Goal: Transaction & Acquisition: Purchase product/service

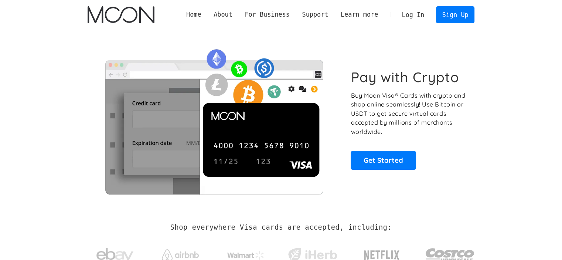
click at [415, 14] on link "Log In" at bounding box center [412, 15] width 35 height 16
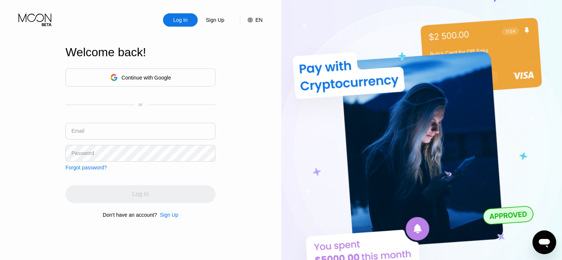
click at [162, 130] on input "text" at bounding box center [140, 131] width 150 height 17
click at [100, 134] on input "text" at bounding box center [140, 131] width 150 height 17
paste input "[EMAIL_ADDRESS][DOMAIN_NAME]"
type input "[EMAIL_ADDRESS][DOMAIN_NAME]"
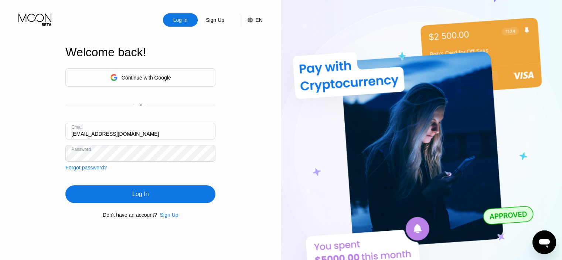
click at [136, 191] on div "Log In" at bounding box center [140, 193] width 16 height 7
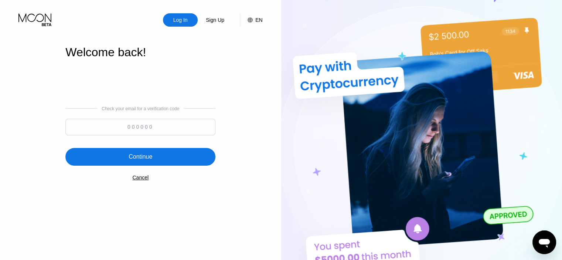
click at [145, 130] on input at bounding box center [140, 127] width 150 height 17
paste input "439421"
type input "439421"
click at [154, 155] on div "Continue" at bounding box center [140, 157] width 150 height 18
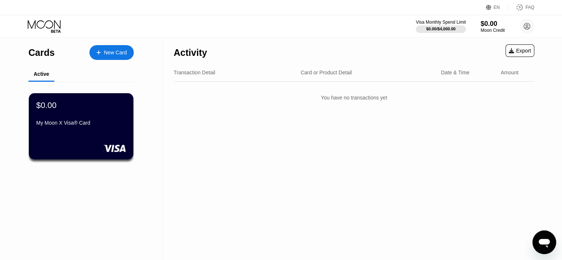
click at [101, 55] on div at bounding box center [102, 52] width 3 height 6
click at [102, 56] on div "New Card" at bounding box center [111, 52] width 44 height 15
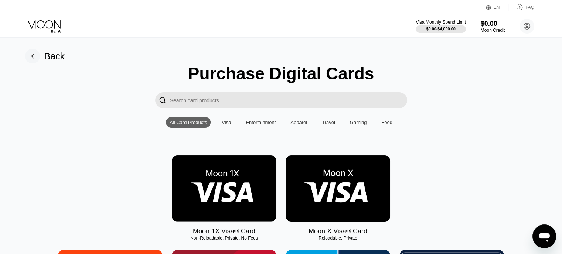
scroll to position [37, 0]
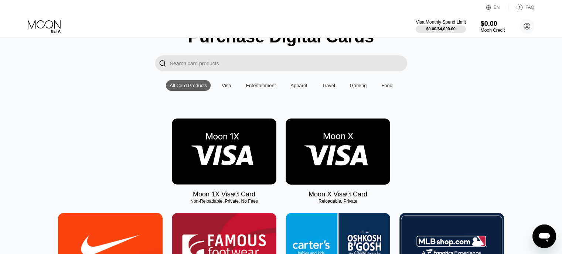
click at [229, 87] on div "Visa" at bounding box center [226, 86] width 9 height 6
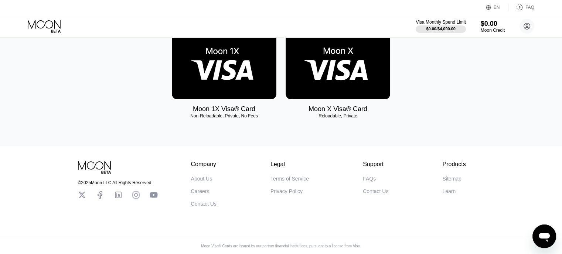
scroll to position [94, 0]
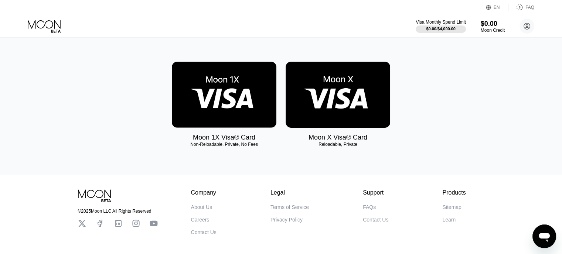
click at [222, 112] on img at bounding box center [224, 95] width 104 height 66
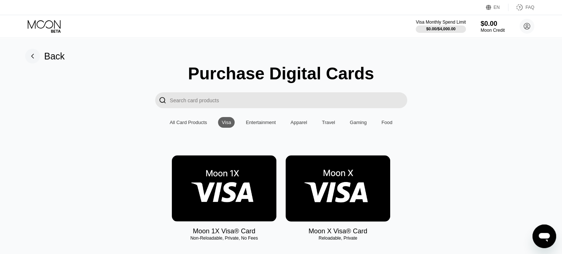
click at [338, 181] on img at bounding box center [337, 188] width 104 height 66
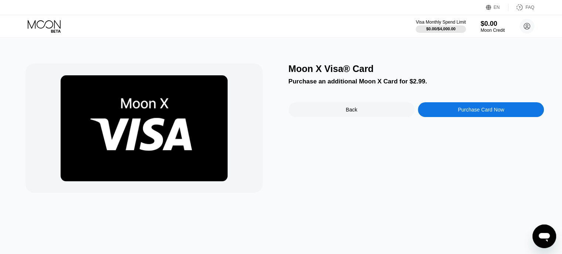
click at [337, 115] on div "Back" at bounding box center [351, 109] width 126 height 15
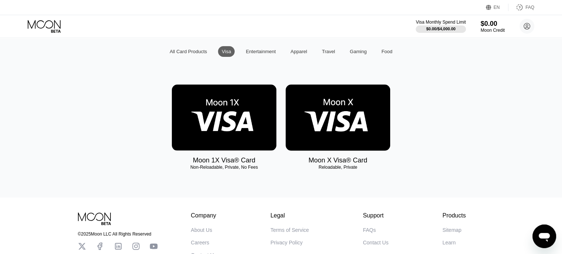
scroll to position [74, 0]
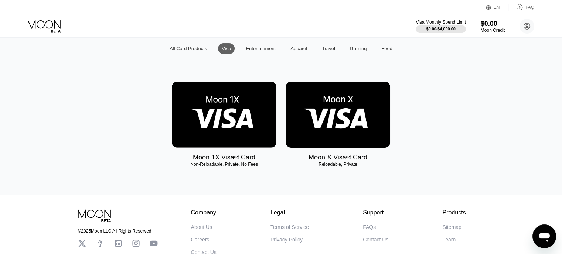
click at [245, 137] on img at bounding box center [224, 115] width 104 height 66
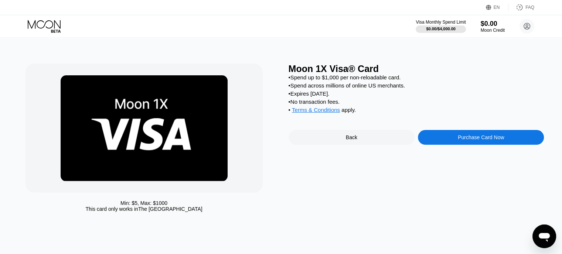
click at [486, 140] on div "Purchase Card Now" at bounding box center [480, 137] width 46 height 6
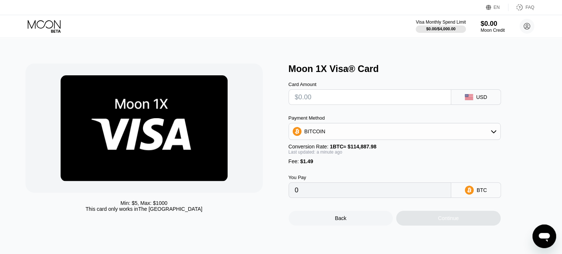
click at [453, 136] on div "BITCOIN" at bounding box center [394, 131] width 211 height 15
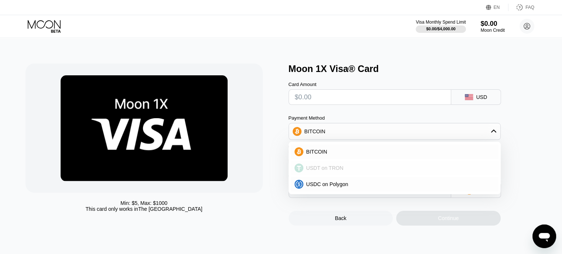
click at [431, 170] on div "USDT on TRON" at bounding box center [398, 168] width 191 height 6
type input "0.00"
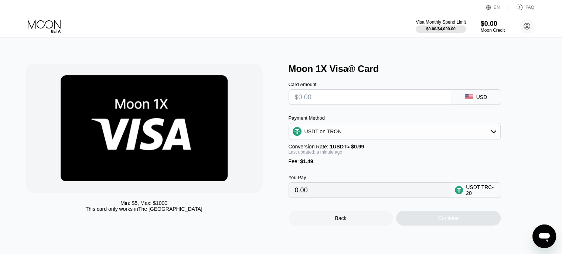
click at [418, 103] on input "text" at bounding box center [370, 97] width 150 height 15
type input "$1"
type input "2.52"
type input "$10"
type input "11.61"
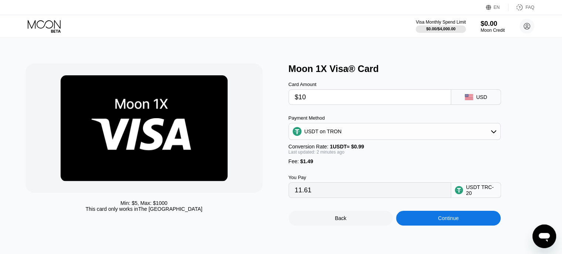
type input "$10"
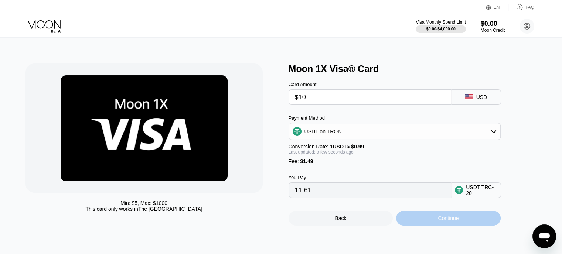
click at [425, 220] on div "Continue" at bounding box center [448, 218] width 104 height 15
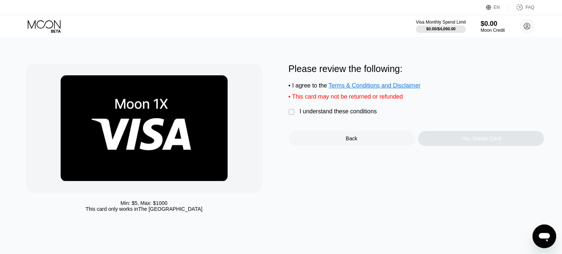
click at [334, 115] on div "I understand these conditions" at bounding box center [337, 111] width 77 height 7
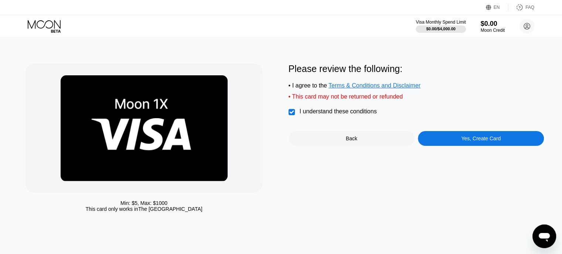
click at [449, 142] on div "Yes, Create Card" at bounding box center [481, 138] width 126 height 15
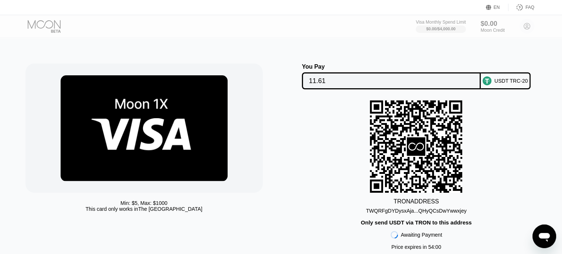
scroll to position [37, 0]
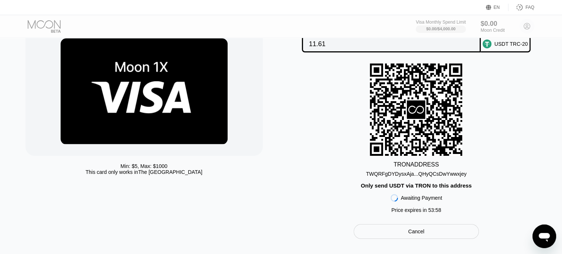
click at [444, 175] on div "TWQRFgDYDysxAja...QHyQCsDwYwwxjey" at bounding box center [416, 174] width 100 height 6
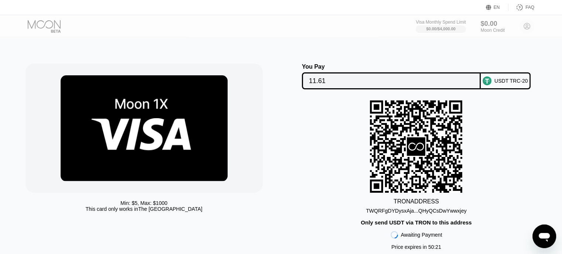
click at [322, 116] on div "TRON ADDRESS TWQRFgDYDysxAja...QHyQCsDwYwwxjey Only send USDT via TRON to this …" at bounding box center [416, 176] width 256 height 153
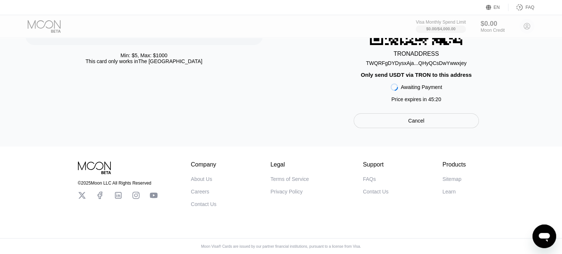
scroll to position [158, 0]
click at [547, 230] on icon "Open messaging window" at bounding box center [543, 236] width 13 height 13
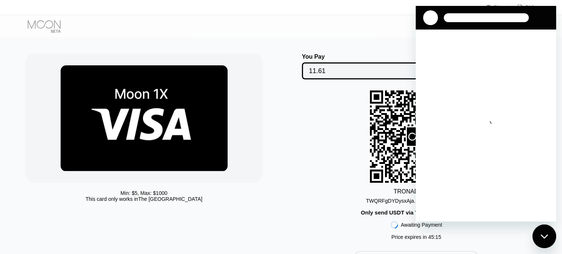
scroll to position [0, 0]
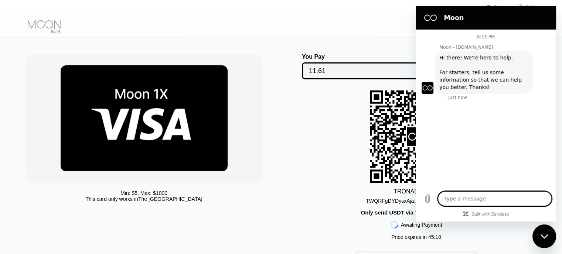
type textarea "x"
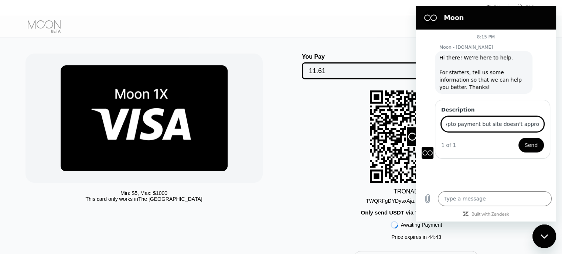
scroll to position [0, 24]
click at [501, 126] on input "I sent crypto payment but site doesn't approved yet" at bounding box center [492, 124] width 103 height 16
type input "I sent crypto payment but site doesn't approved yet"
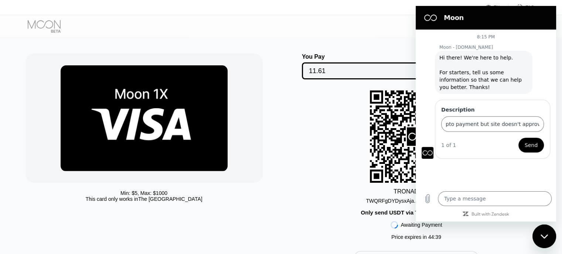
click at [532, 142] on span "Send" at bounding box center [530, 145] width 13 height 9
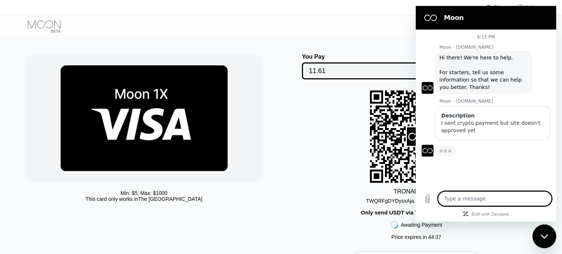
type textarea "x"
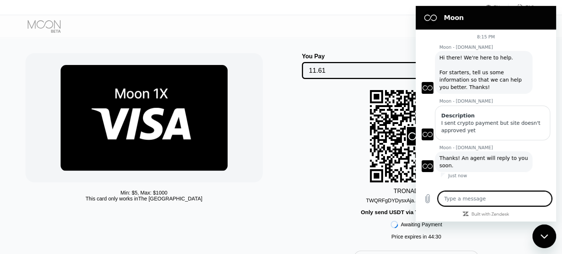
scroll to position [10, 0]
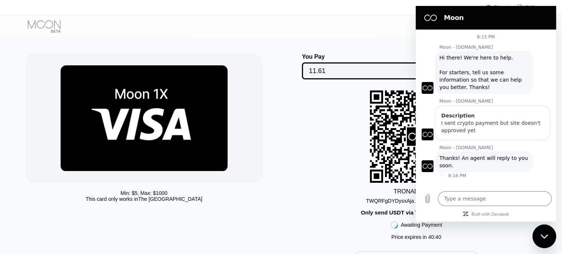
click at [336, 140] on div "TRON ADDRESS TWQRFgDYDysxAja...QHyQCsDwYwwxjey Only send USDT via TRON to this …" at bounding box center [416, 166] width 256 height 153
click at [457, 202] on textarea at bounding box center [495, 198] width 114 height 15
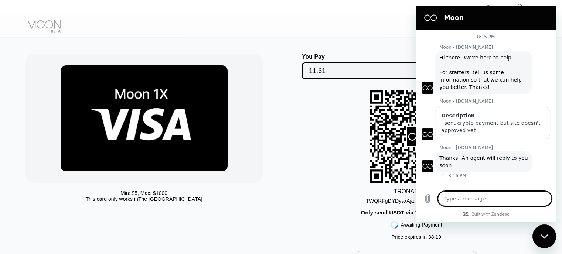
type textarea "n"
type textarea "x"
type textarea "no"
type textarea "x"
type textarea "not"
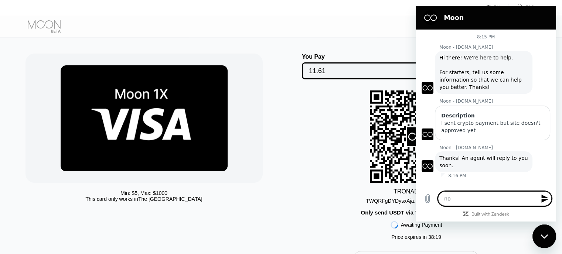
type textarea "x"
type textarea "not"
type textarea "x"
type textarea "not c"
type textarea "x"
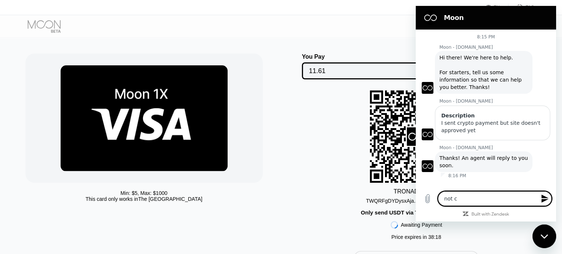
type textarea "not co"
type textarea "x"
type textarea "not coo"
type textarea "x"
type textarea "not cool"
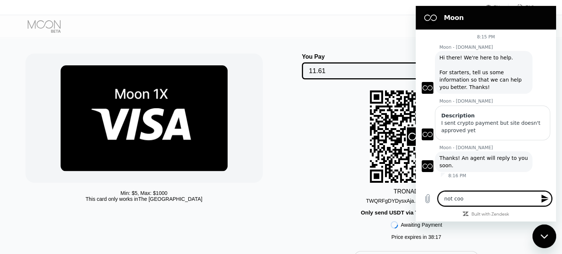
type textarea "x"
type textarea "not cool"
type textarea "x"
type textarea "not cool y"
type textarea "x"
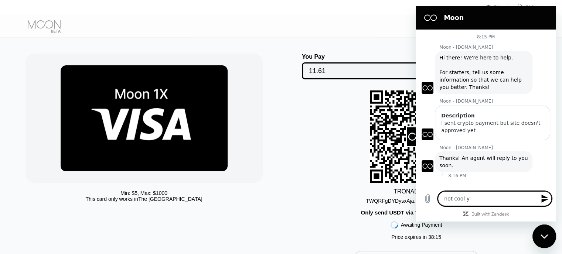
type textarea "not cool yo"
type textarea "x"
type textarea "not cool you"
type textarea "x"
type textarea "not cool you"
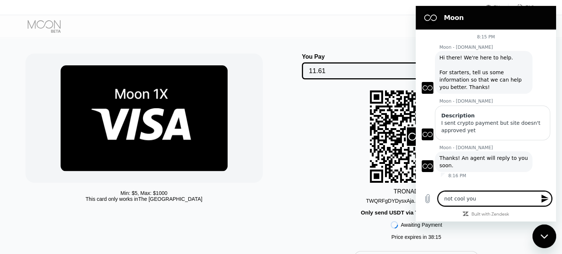
type textarea "x"
type textarea "not cool you t"
type textarea "x"
type textarea "not cool you to"
type textarea "x"
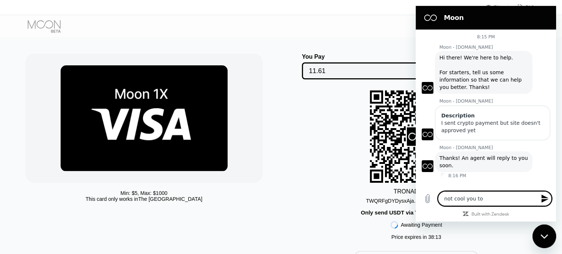
type textarea "not cool you too"
type textarea "x"
type textarea "not cool you took"
type textarea "x"
type textarea "not cool you took"
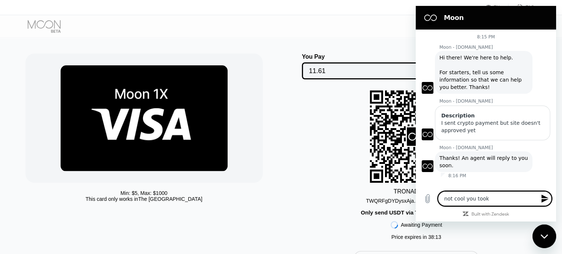
type textarea "x"
type textarea "not cool you took m"
type textarea "x"
type textarea "not cool you took my"
type textarea "x"
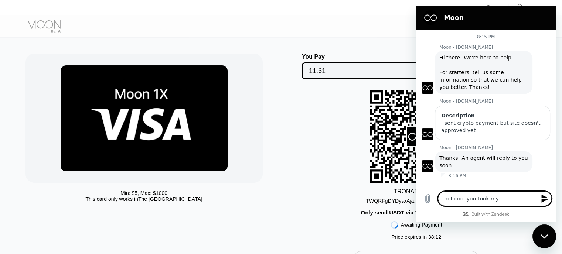
type textarea "not cool you took my"
type textarea "x"
type textarea "not cool you took my m"
type textarea "x"
type textarea "not cool you took my mo"
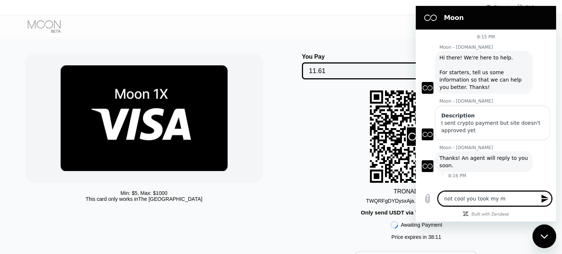
type textarea "x"
type textarea "not cool you took my mon"
type textarea "x"
type textarea "not cool you took my mone"
type textarea "x"
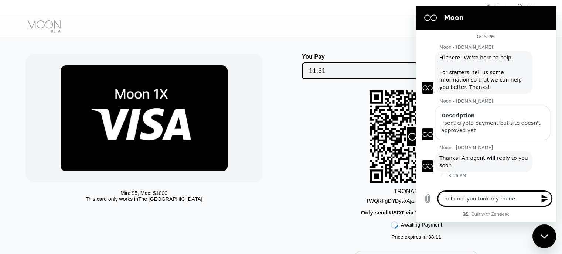
type textarea "not cool you took my money"
type textarea "x"
type textarea "not cool you took my money"
type textarea "x"
type textarea "not cool you took my money a"
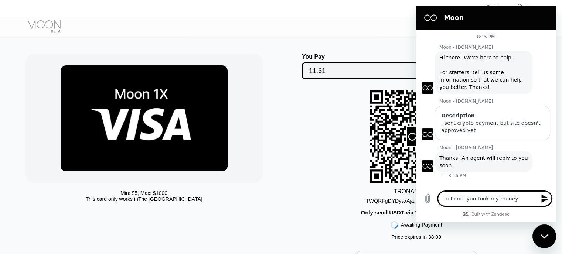
type textarea "x"
type textarea "not cool you took my money an"
type textarea "x"
type textarea "not cool you took my money and"
type textarea "x"
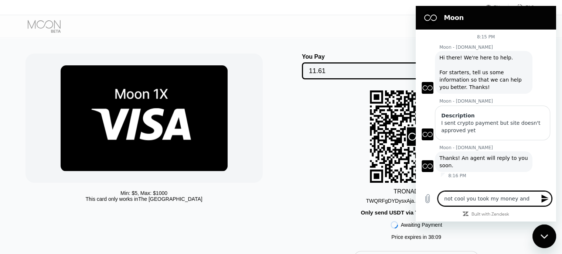
type textarea "not cool you took my money and"
type textarea "x"
type textarea "not cool you took my money and d"
type textarea "x"
type textarea "not cool you took my money and di"
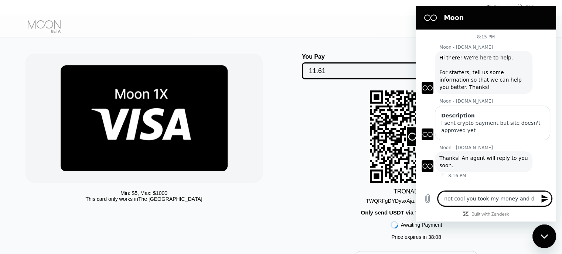
type textarea "x"
type textarea "not cool you took my money and did"
type textarea "x"
type textarea "not cool you took my money and didn"
type textarea "x"
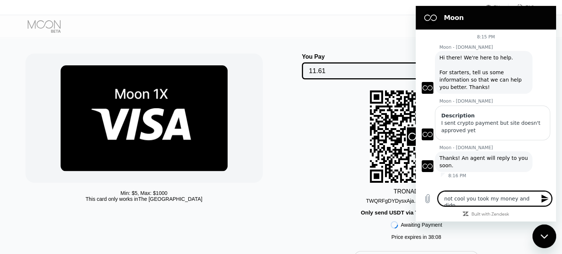
type textarea "not cool you took my money and didn'"
type textarea "x"
type textarea "not cool you took my money and didn't"
type textarea "x"
type textarea "not cool you took my money and didn't"
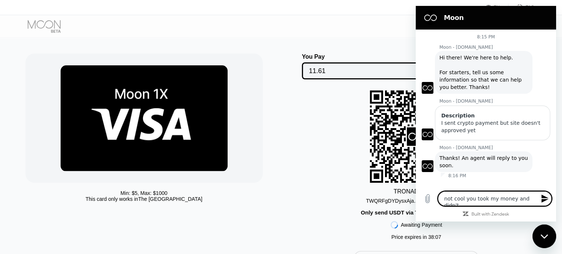
type textarea "x"
type textarea "not cool you took my money and didn't c"
type textarea "x"
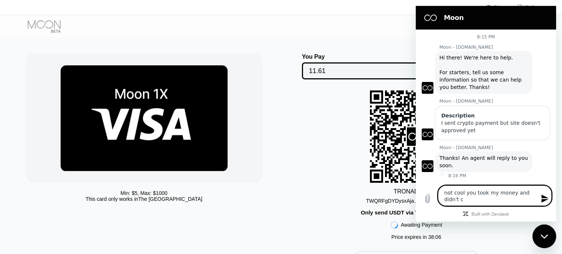
type textarea "not cool you took my money and didn't cr"
type textarea "x"
type textarea "not cool you took my money and didn't cre"
type textarea "x"
type textarea "not cool you took my money and didn't cred"
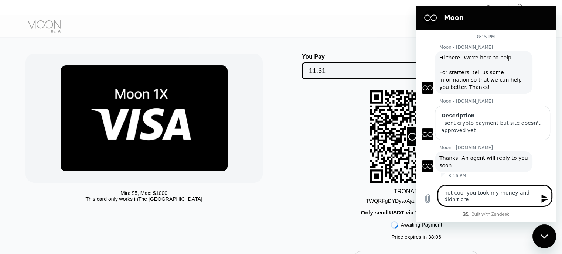
type textarea "x"
type textarea "not cool you took my money and didn't credi"
type textarea "x"
type textarea "not cool you took my money and didn't credit"
type textarea "x"
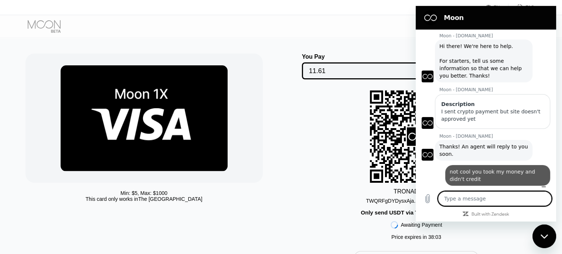
scroll to position [13, 0]
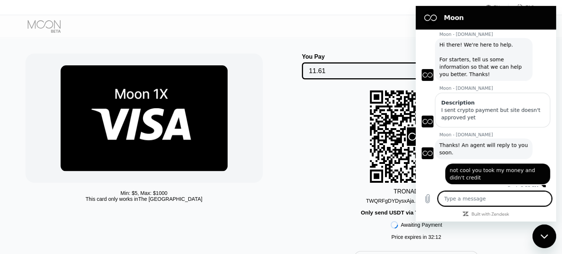
click at [337, 133] on div "TRON ADDRESS TWQRFgDYDysxAja...QHyQCsDwYwwxjey Only send USDT via TRON to this …" at bounding box center [416, 166] width 256 height 153
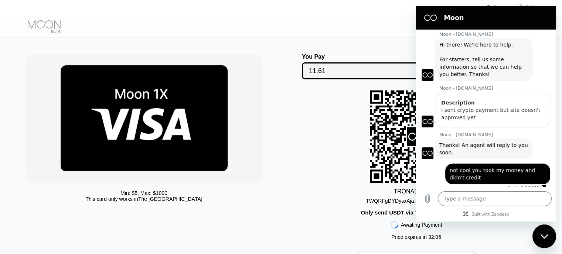
click at [544, 231] on div "Close messaging window" at bounding box center [544, 236] width 22 height 22
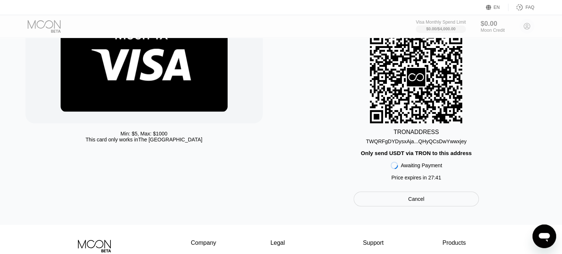
scroll to position [74, 0]
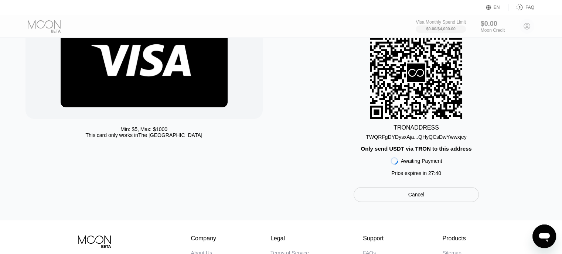
click at [538, 234] on icon "Open messaging window" at bounding box center [543, 236] width 13 height 13
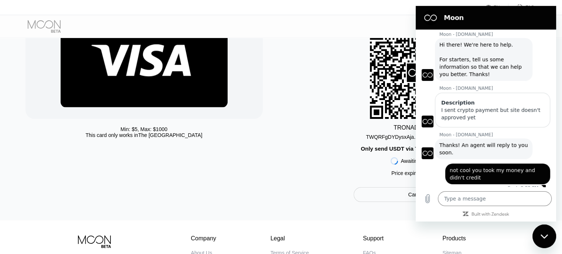
scroll to position [0, 0]
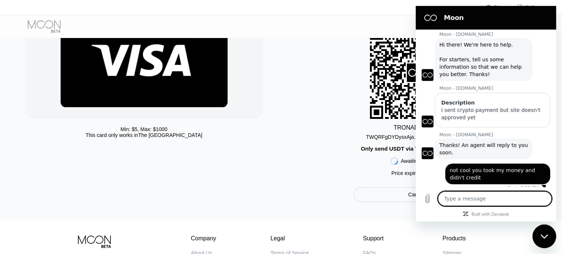
click at [344, 134] on div "TRON ADDRESS TWQRFgDYDysxAja...QHyQCsDwYwwxjey Only send USDT via TRON to this …" at bounding box center [416, 103] width 256 height 153
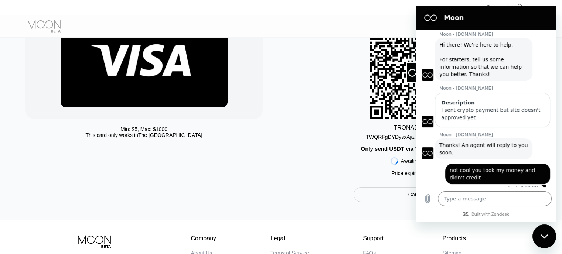
click at [544, 234] on icon "Close messaging window" at bounding box center [544, 236] width 8 height 5
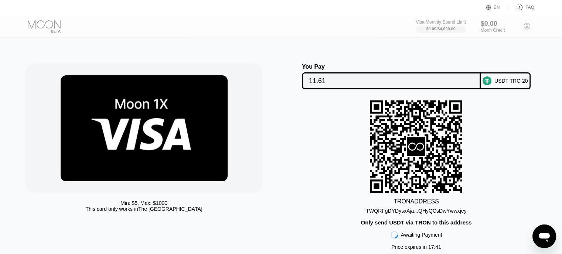
click at [541, 239] on icon "Open messaging window" at bounding box center [543, 236] width 13 height 13
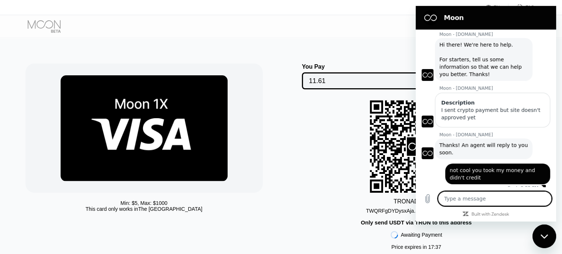
click at [548, 239] on div "Close messaging window" at bounding box center [544, 236] width 22 height 22
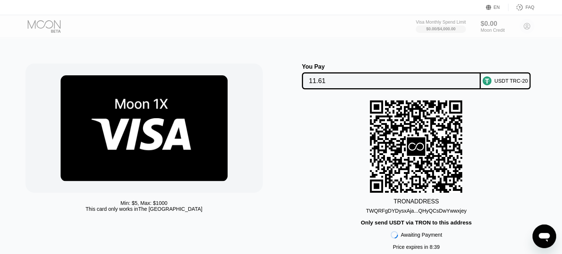
click at [546, 239] on icon "Open messaging window" at bounding box center [543, 236] width 13 height 13
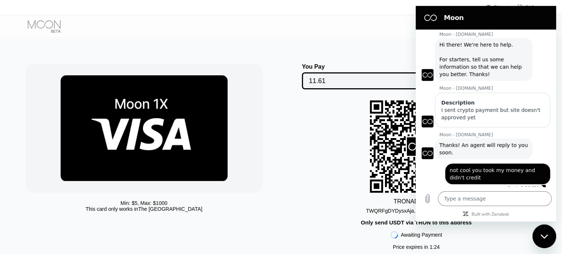
click at [318, 130] on div "TRON ADDRESS TWQRFgDYDysxAja...QHyQCsDwYwwxjey Only send USDT via TRON to this …" at bounding box center [416, 176] width 256 height 153
click at [544, 230] on div "Close messaging window" at bounding box center [544, 236] width 22 height 22
type textarea "x"
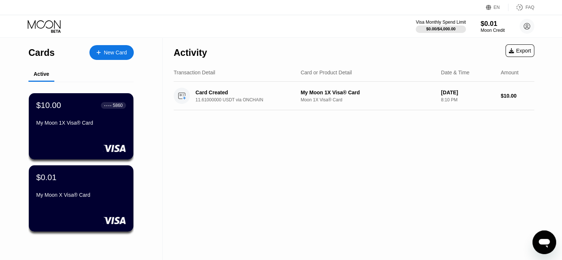
click at [548, 239] on icon "Open messaging window" at bounding box center [543, 241] width 13 height 13
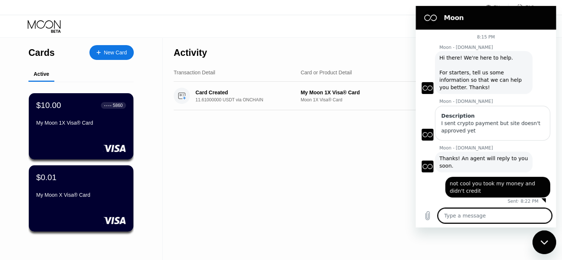
scroll to position [2, 0]
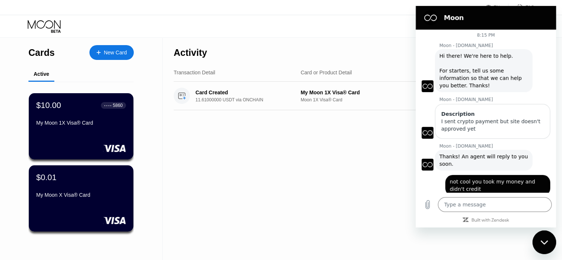
drag, startPoint x: 96, startPoint y: 176, endPoint x: 380, endPoint y: 206, distance: 285.5
click at [380, 206] on div "Activity Export Transaction Detail Card or Product Detail Date & Time Amount Ca…" at bounding box center [353, 149] width 383 height 222
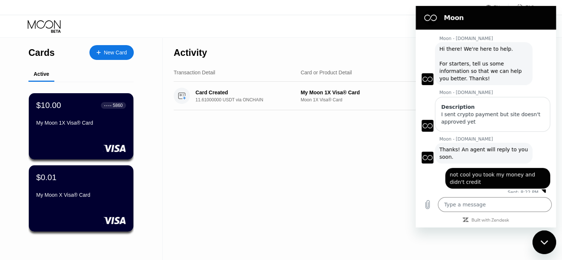
scroll to position [13, 0]
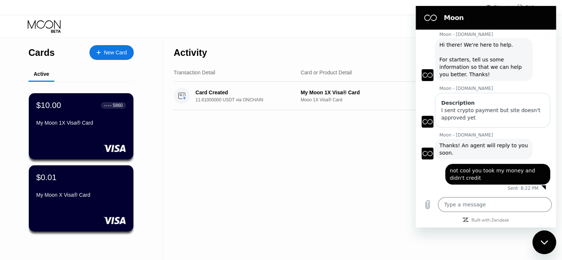
drag, startPoint x: 122, startPoint y: 168, endPoint x: 383, endPoint y: 179, distance: 261.3
click at [383, 179] on div "Activity Export Transaction Detail Card or Product Detail Date & Time Amount Ca…" at bounding box center [353, 149] width 383 height 222
click at [485, 176] on span "not cool you took my money and didn't credit" at bounding box center [497, 174] width 96 height 15
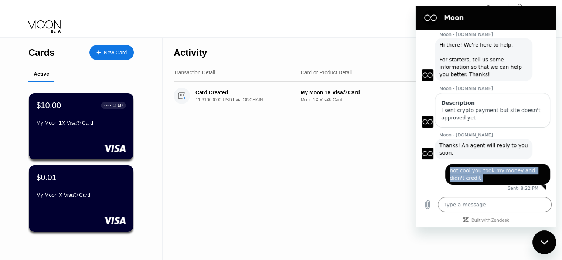
click at [485, 176] on span "not cool you took my money and didn't credit" at bounding box center [497, 174] width 96 height 15
click at [541, 236] on div "Close messaging window" at bounding box center [544, 242] width 22 height 22
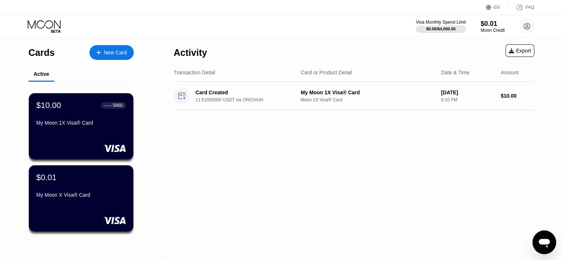
click at [365, 181] on div "Activity Export Transaction Detail Card or Product Detail Date & Time Amount Ca…" at bounding box center [353, 149] width 383 height 222
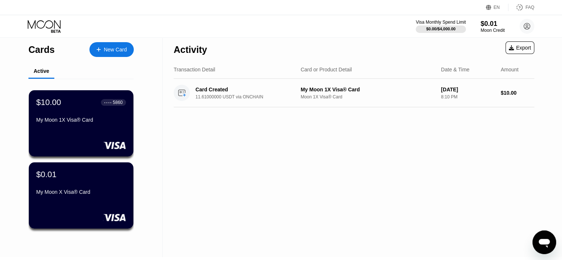
scroll to position [0, 0]
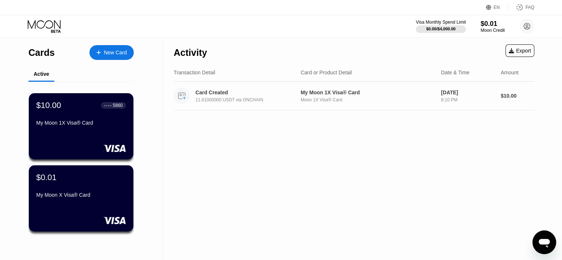
click at [280, 93] on div "Card Created" at bounding box center [245, 92] width 101 height 6
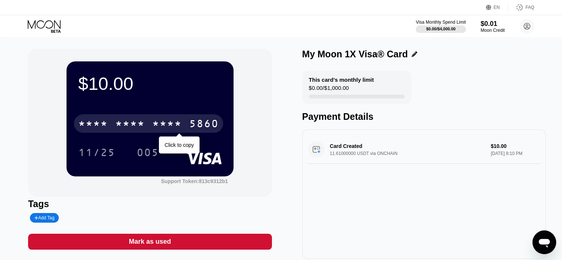
click at [188, 125] on div "* * * * * * * * * * * * 5860" at bounding box center [148, 123] width 149 height 18
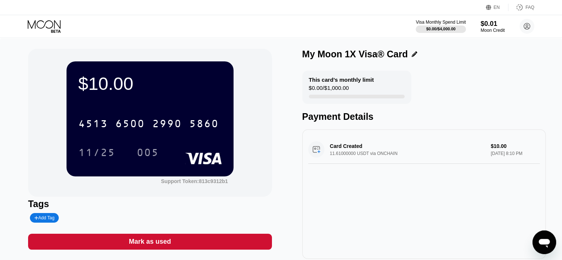
click at [542, 240] on icon "Open messaging window" at bounding box center [543, 243] width 11 height 9
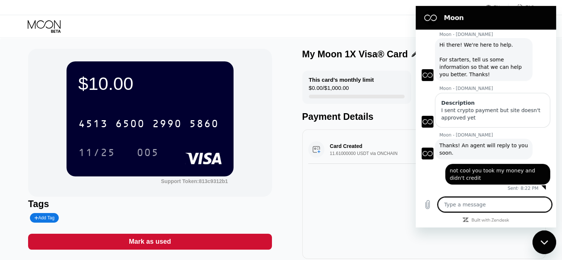
click at [541, 186] on div at bounding box center [543, 187] width 4 height 4
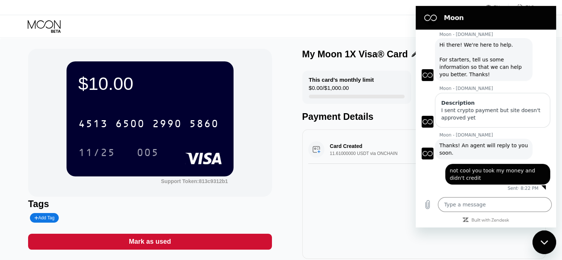
click at [538, 243] on div "Close messaging window" at bounding box center [544, 242] width 22 height 22
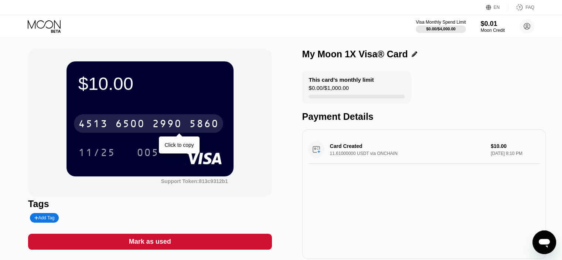
click at [197, 128] on div "5860" at bounding box center [204, 125] width 30 height 12
click at [189, 130] on div "5860" at bounding box center [204, 125] width 30 height 12
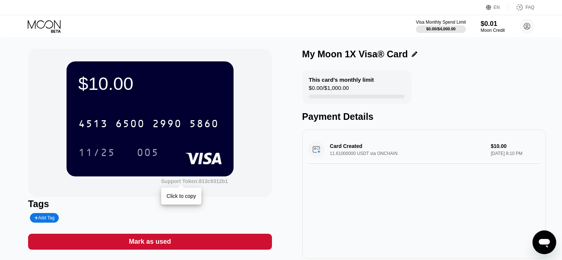
click at [188, 183] on div "Support Token: 813c9312b1" at bounding box center [194, 181] width 67 height 6
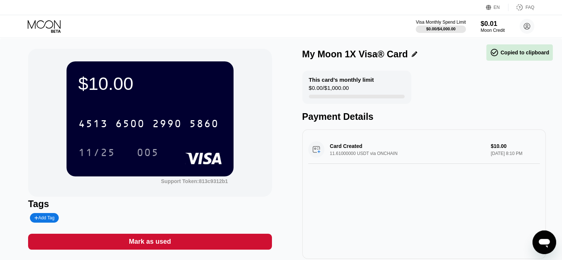
click at [242, 183] on div "$10.00 4513 6500 2990 5860 11/25 005 Support Token: 813c9312b1" at bounding box center [149, 123] width 243 height 148
click at [528, 24] on circle at bounding box center [526, 26] width 15 height 15
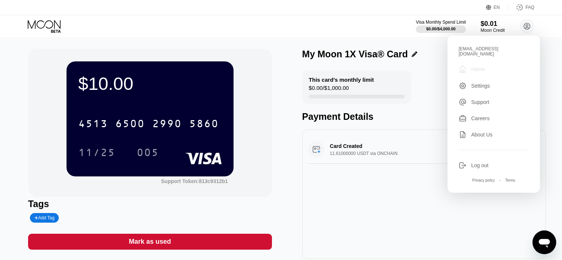
click at [477, 66] on div "Home" at bounding box center [478, 69] width 14 height 6
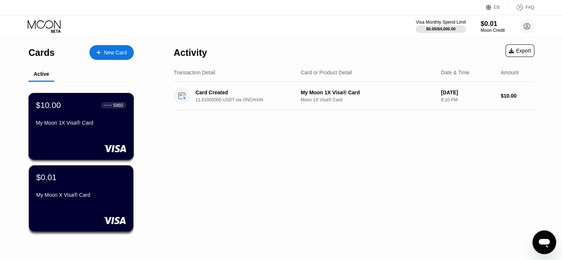
click at [118, 106] on div "5860" at bounding box center [118, 104] width 10 height 5
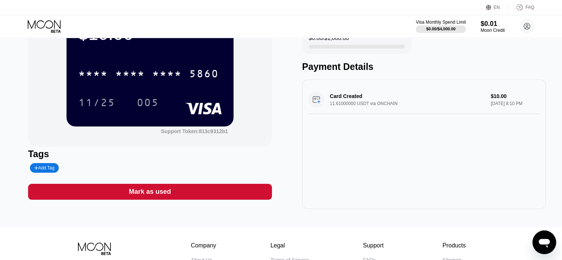
scroll to position [37, 0]
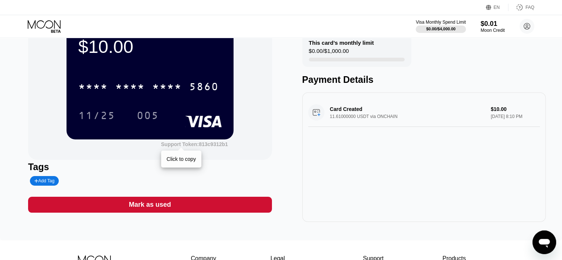
click at [199, 145] on div "Support Token: 813c9312b1" at bounding box center [194, 144] width 67 height 6
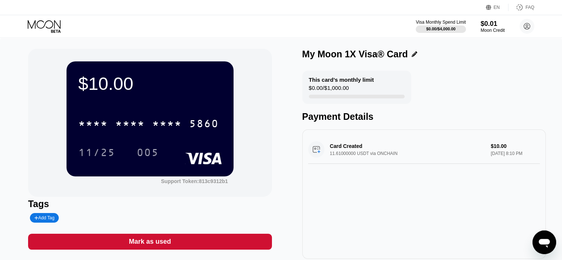
scroll to position [0, 0]
click at [525, 26] on circle at bounding box center [526, 26] width 15 height 15
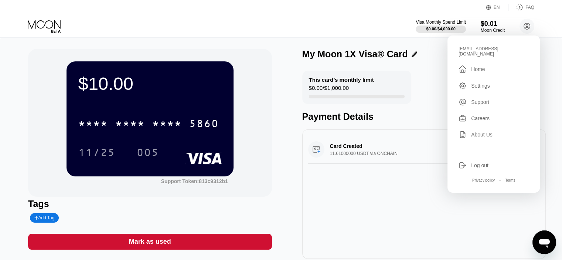
click at [274, 100] on div "$10.00 * * * * * * * * * * * * 5860 11/25 005 Support Token: 813c9312b1 Tags Ad…" at bounding box center [280, 154] width 505 height 210
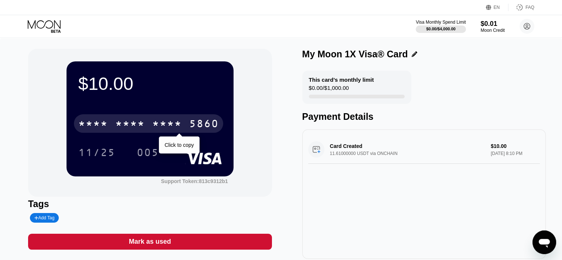
click at [179, 128] on div "* * * *" at bounding box center [167, 125] width 30 height 12
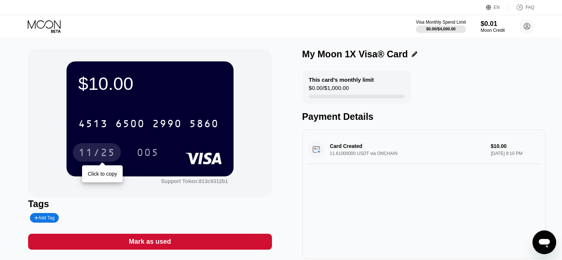
click at [109, 153] on div "11/25" at bounding box center [96, 153] width 37 height 12
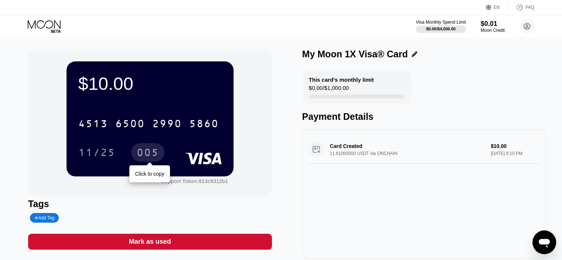
click at [150, 153] on div "005" at bounding box center [148, 153] width 22 height 12
click at [526, 8] on div "FAQ" at bounding box center [529, 7] width 9 height 5
click at [411, 53] on icon at bounding box center [414, 54] width 6 height 6
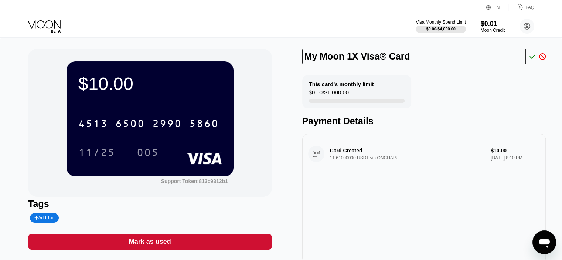
click at [427, 91] on div "This card’s monthly limit $0.00 / $1,000.00 Payment Details" at bounding box center [423, 100] width 243 height 51
click at [531, 58] on icon at bounding box center [532, 56] width 6 height 4
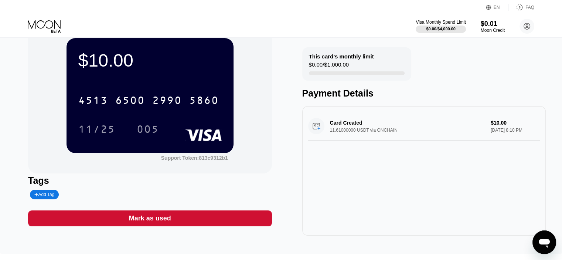
scroll to position [22, 0]
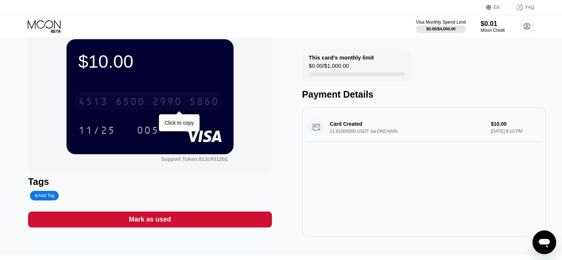
click at [174, 102] on div "2990" at bounding box center [167, 102] width 30 height 12
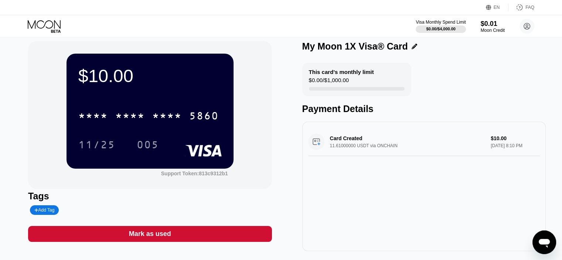
scroll to position [0, 0]
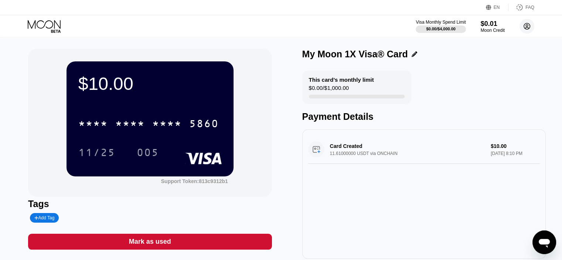
click at [530, 25] on circle at bounding box center [526, 26] width 15 height 15
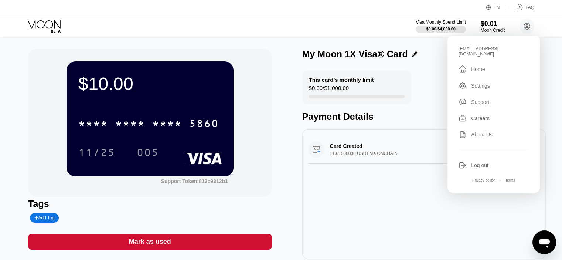
click at [479, 83] on div "Settings" at bounding box center [480, 86] width 19 height 6
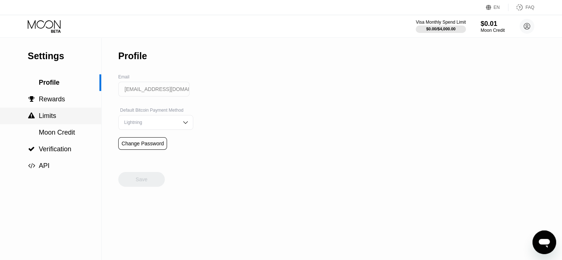
click at [51, 119] on span "Limits" at bounding box center [47, 115] width 17 height 7
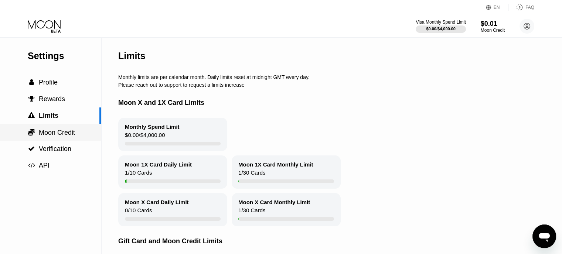
click at [57, 136] on span "Moon Credit" at bounding box center [57, 132] width 36 height 7
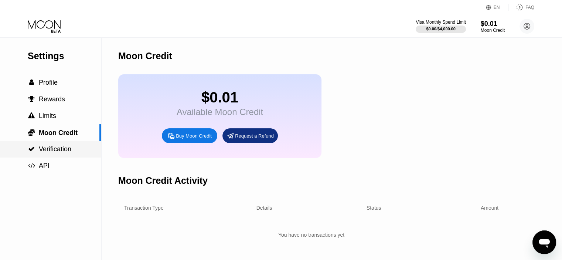
click at [53, 149] on span "Verification" at bounding box center [55, 148] width 32 height 7
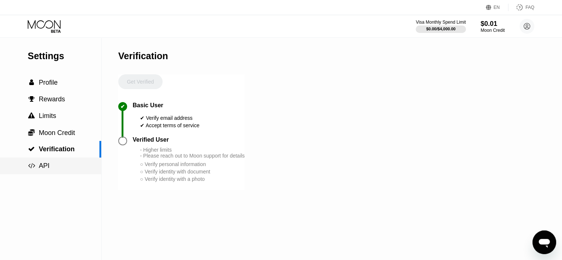
click at [46, 164] on span "API" at bounding box center [44, 165] width 11 height 7
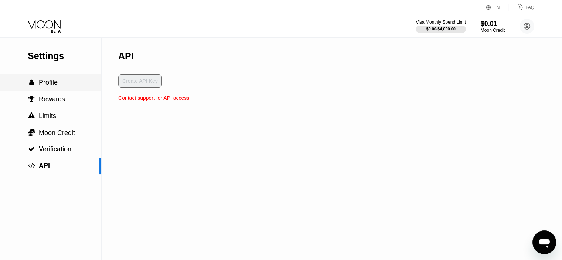
click at [49, 84] on span "Profile" at bounding box center [48, 82] width 19 height 7
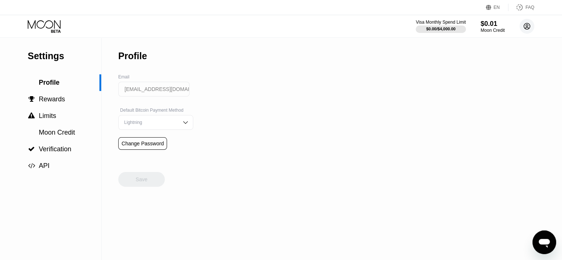
click at [526, 26] on icon at bounding box center [527, 26] width 4 height 4
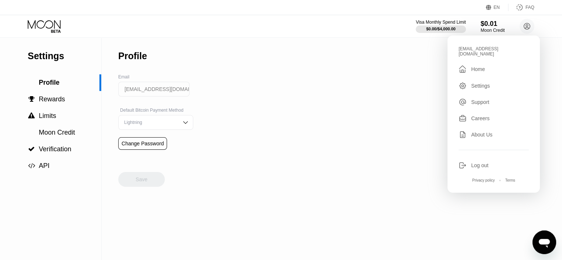
click at [481, 99] on div "Support" at bounding box center [480, 102] width 18 height 6
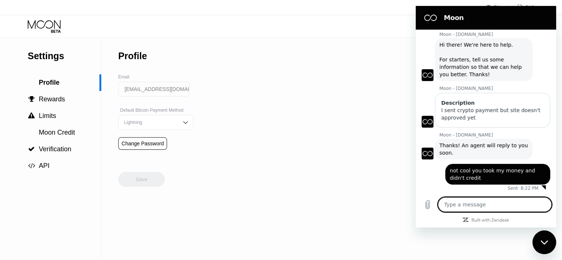
click at [542, 240] on icon "Close messaging window" at bounding box center [544, 242] width 8 height 5
type textarea "x"
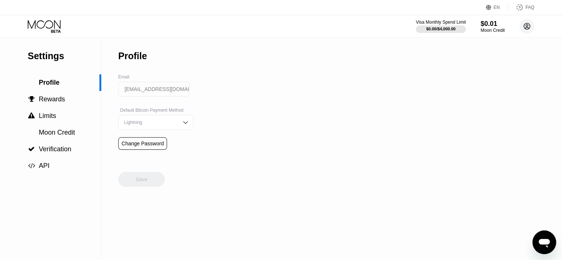
click at [524, 26] on circle at bounding box center [526, 26] width 15 height 15
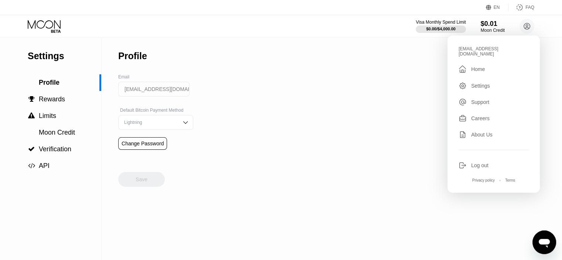
click at [477, 66] on div "Home" at bounding box center [478, 69] width 14 height 6
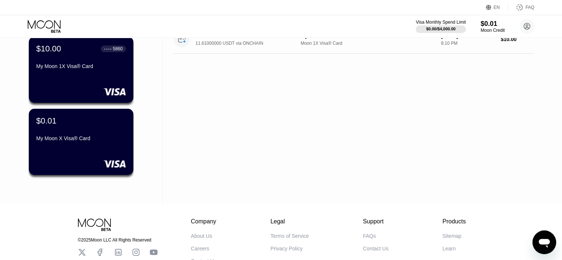
scroll to position [74, 0]
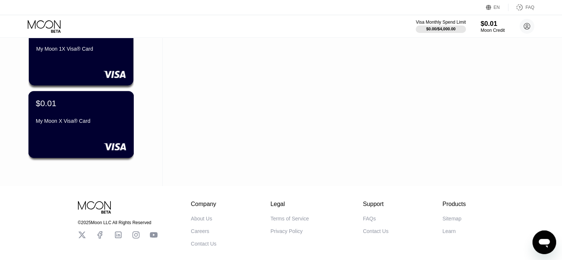
click at [107, 127] on div "My Moon X Visa® Card" at bounding box center [81, 122] width 90 height 9
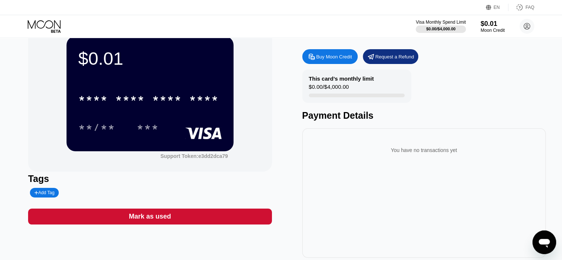
scroll to position [37, 0]
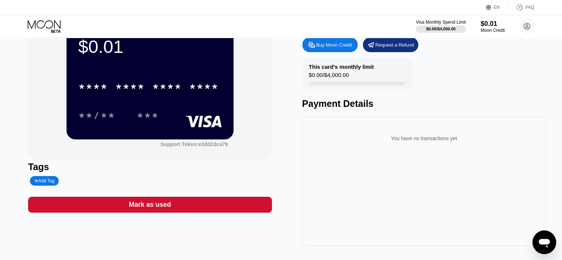
click at [174, 208] on div "Mark as used" at bounding box center [149, 204] width 243 height 16
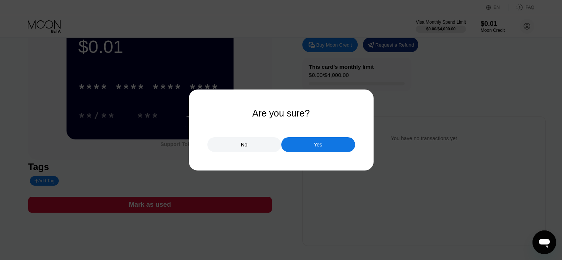
click at [317, 142] on div "Yes" at bounding box center [317, 144] width 8 height 7
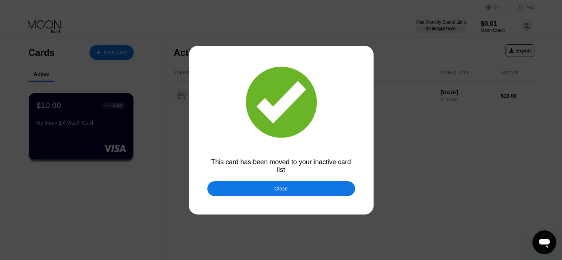
click at [273, 190] on div "Close" at bounding box center [281, 188] width 148 height 15
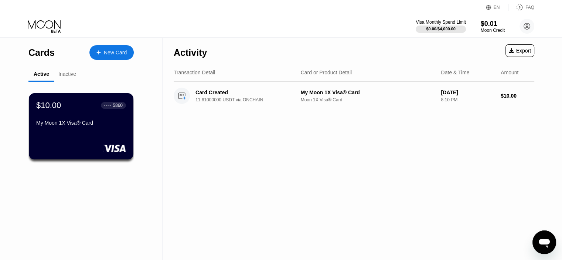
click at [68, 73] on div "Inactive" at bounding box center [67, 74] width 18 height 6
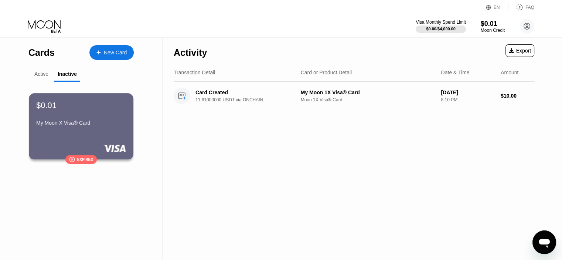
click at [40, 73] on div "Active" at bounding box center [41, 74] width 14 height 6
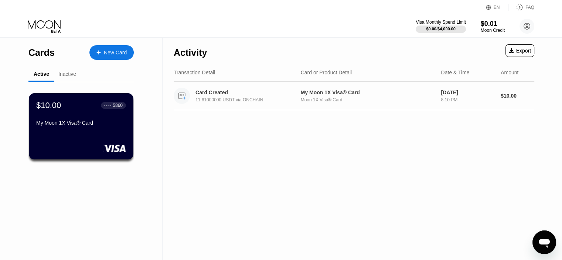
click at [207, 97] on div "11.61000000 USDT via ONCHAIN" at bounding box center [249, 99] width 109 height 5
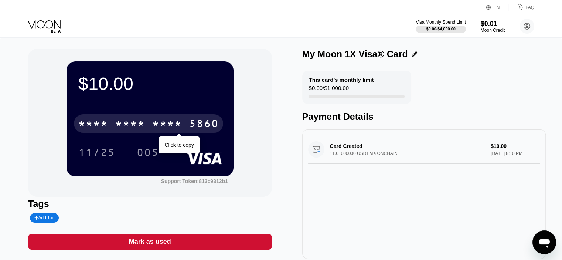
click at [166, 125] on div "* * * *" at bounding box center [167, 125] width 30 height 12
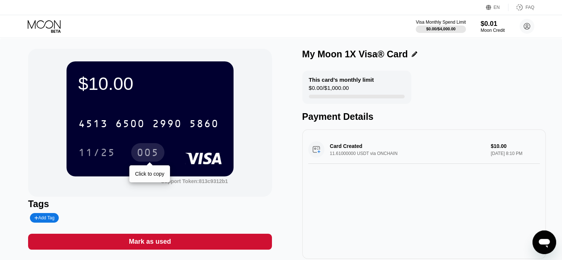
click at [141, 154] on div "005" at bounding box center [148, 153] width 22 height 12
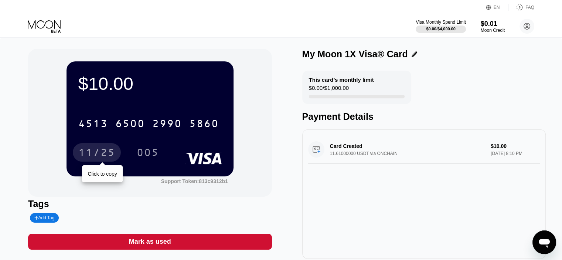
click at [102, 152] on div "11/25" at bounding box center [96, 153] width 37 height 12
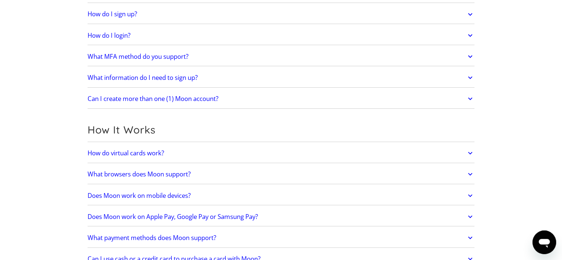
scroll to position [111, 0]
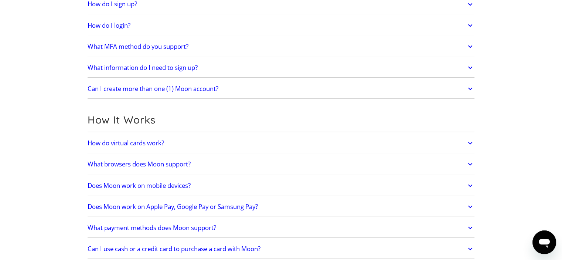
click at [155, 140] on h2 "How do virtual cards work?" at bounding box center [126, 142] width 76 height 7
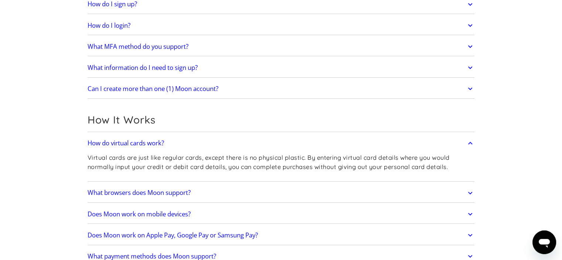
scroll to position [148, 0]
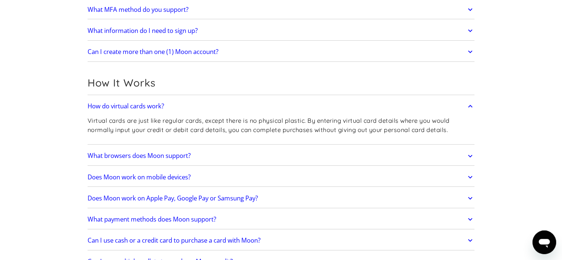
click at [158, 153] on h2 "What browsers does Moon support?" at bounding box center [139, 155] width 103 height 7
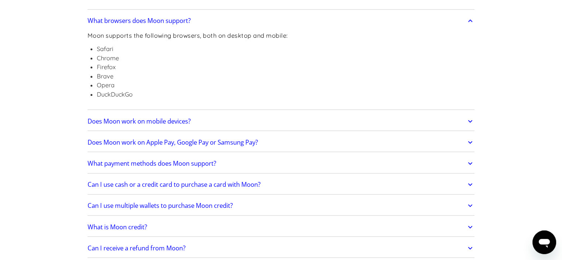
scroll to position [295, 0]
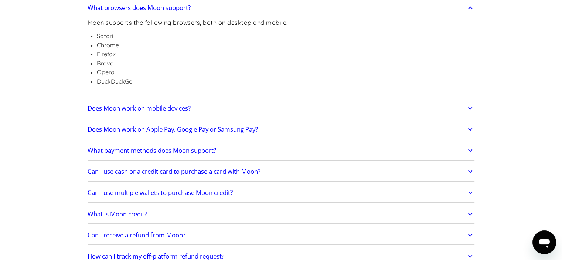
click at [183, 134] on link "Does Moon work on Apple Pay, Google Pay or Samsung Pay?" at bounding box center [281, 129] width 387 height 16
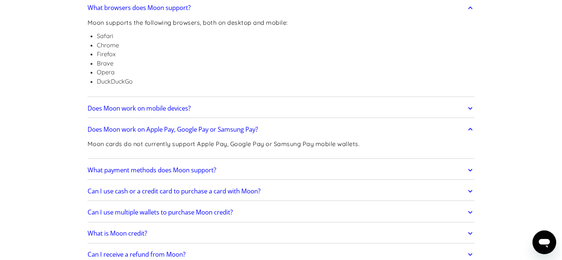
scroll to position [332, 0]
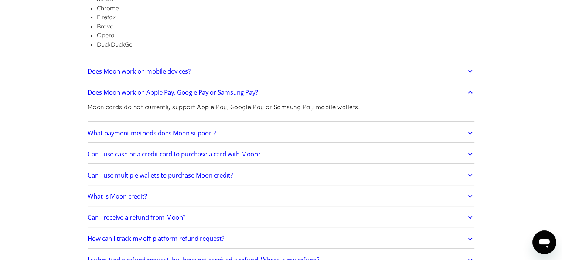
click at [107, 131] on h2 "What payment methods does Moon support?" at bounding box center [152, 132] width 128 height 7
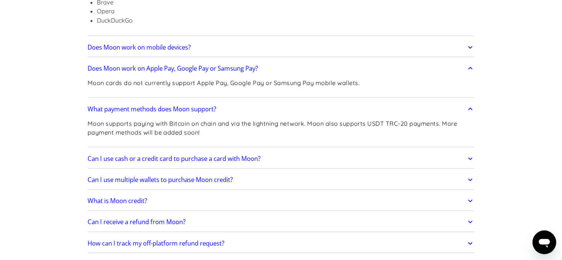
scroll to position [369, 0]
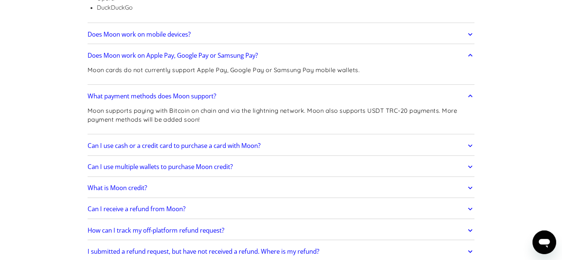
click at [88, 147] on h2 "Can I use cash or a credit card to purchase a card with Moon?" at bounding box center [174, 145] width 173 height 7
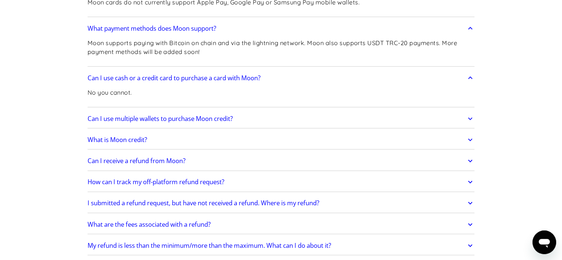
scroll to position [443, 0]
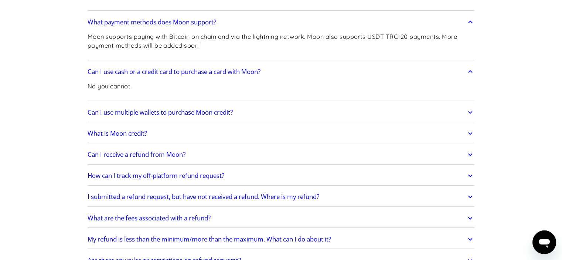
click at [129, 113] on h2 "Can I use multiple wallets to purchase Moon credit?" at bounding box center [160, 112] width 145 height 7
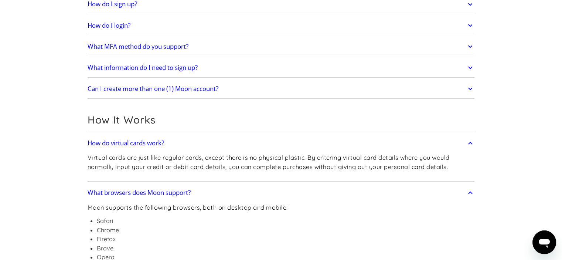
scroll to position [0, 0]
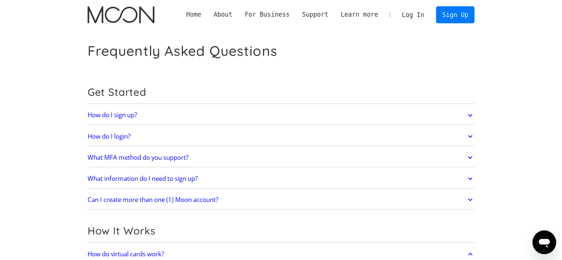
click at [207, 16] on link "Home" at bounding box center [193, 14] width 27 height 9
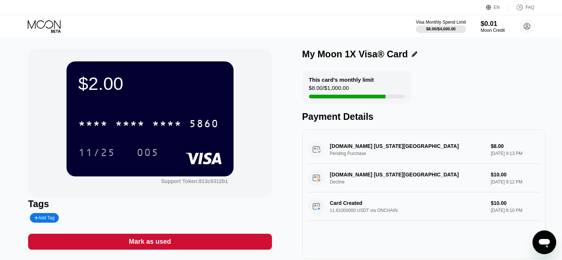
click at [384, 178] on div "[DOMAIN_NAME] [US_STATE] [GEOGRAPHIC_DATA] Decline $10.00 [DATE] 9:12 PM" at bounding box center [424, 178] width 232 height 28
